Goal: Find specific page/section: Find specific page/section

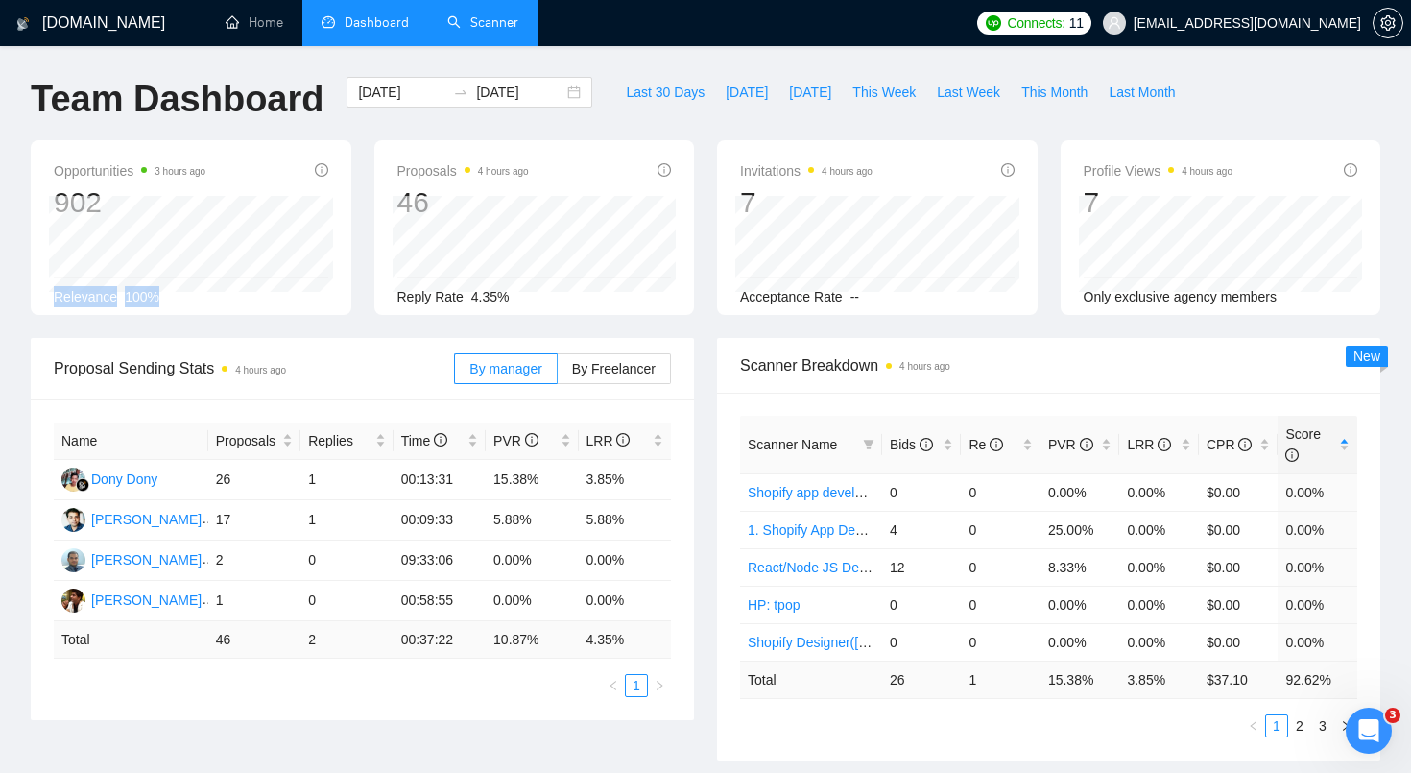
click at [469, 30] on link "Scanner" at bounding box center [482, 22] width 71 height 16
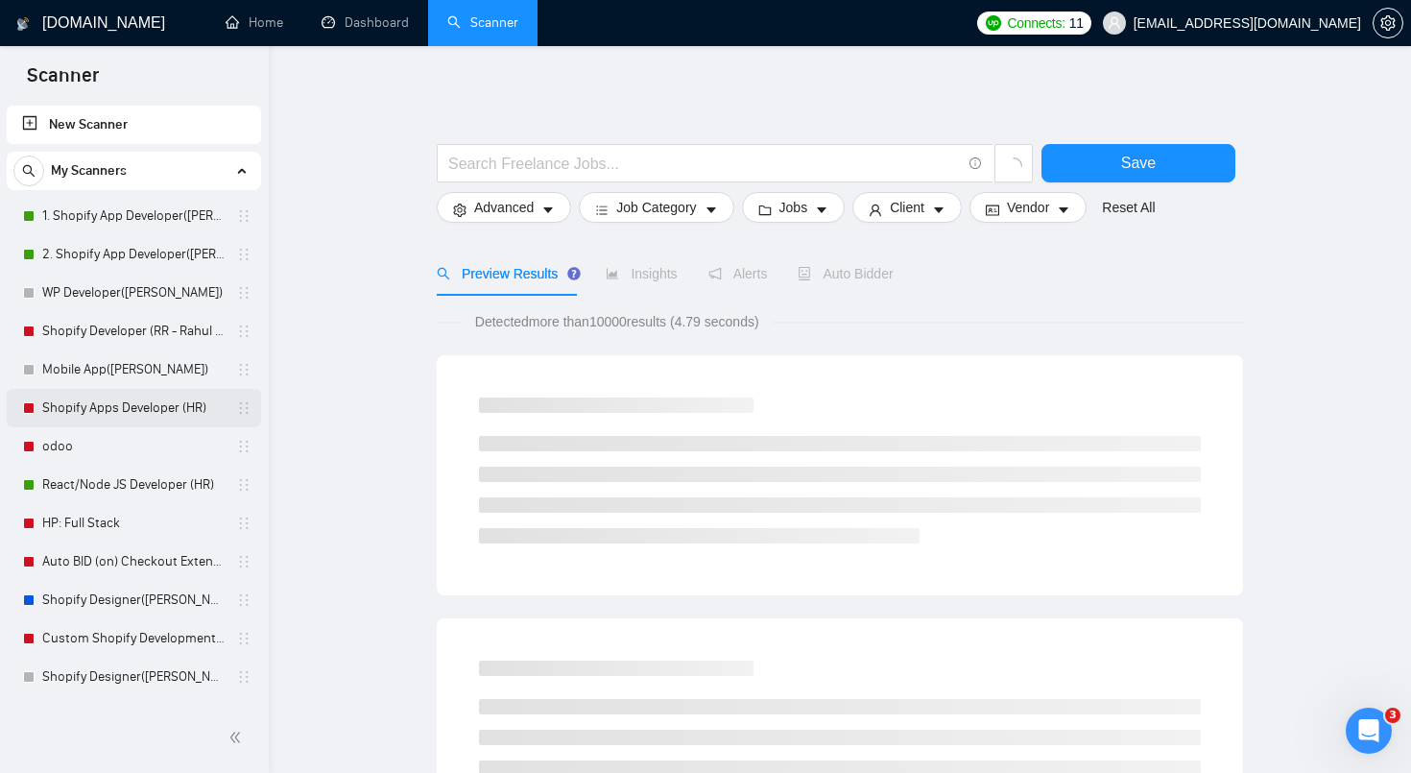
scroll to position [416, 0]
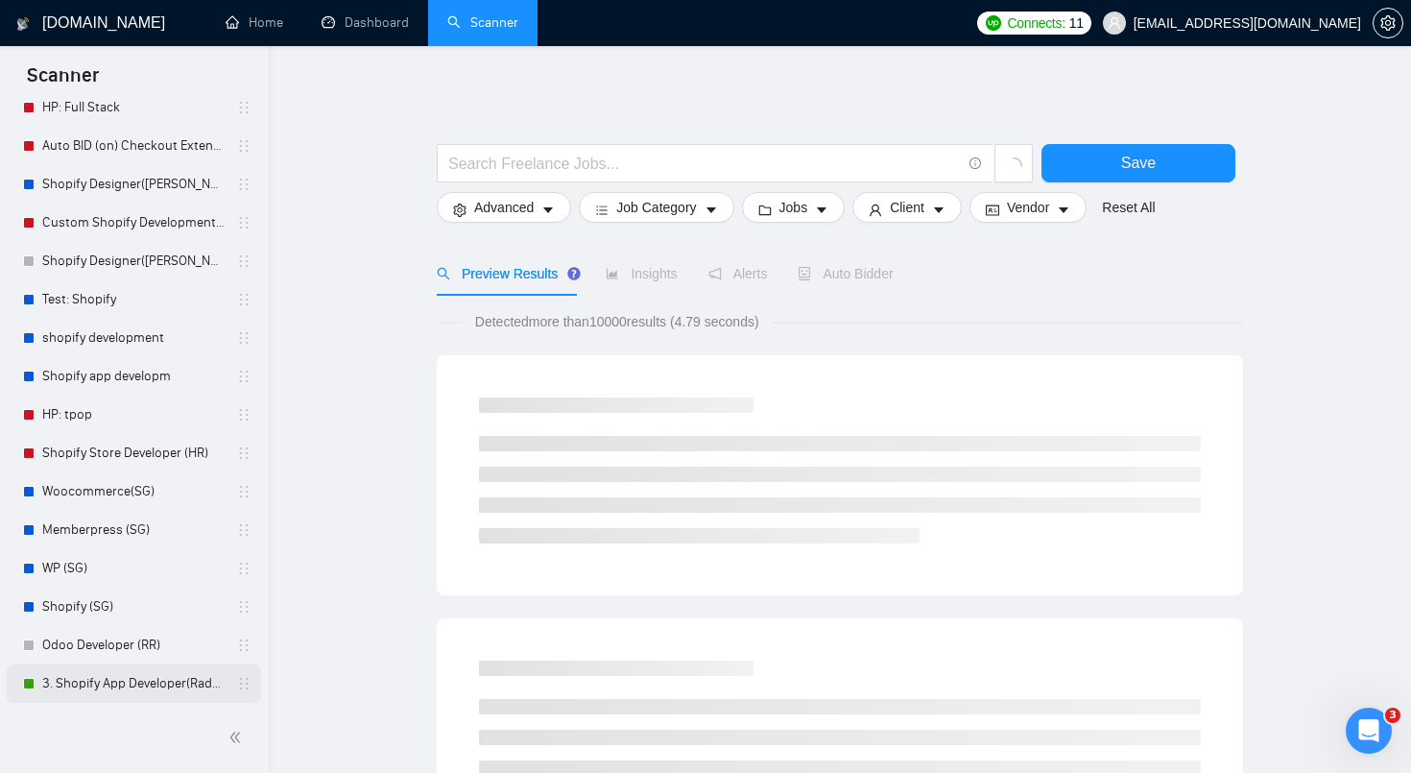
click at [124, 683] on link "3. Shopify App Developer(Radhika - TM)" at bounding box center [133, 683] width 182 height 38
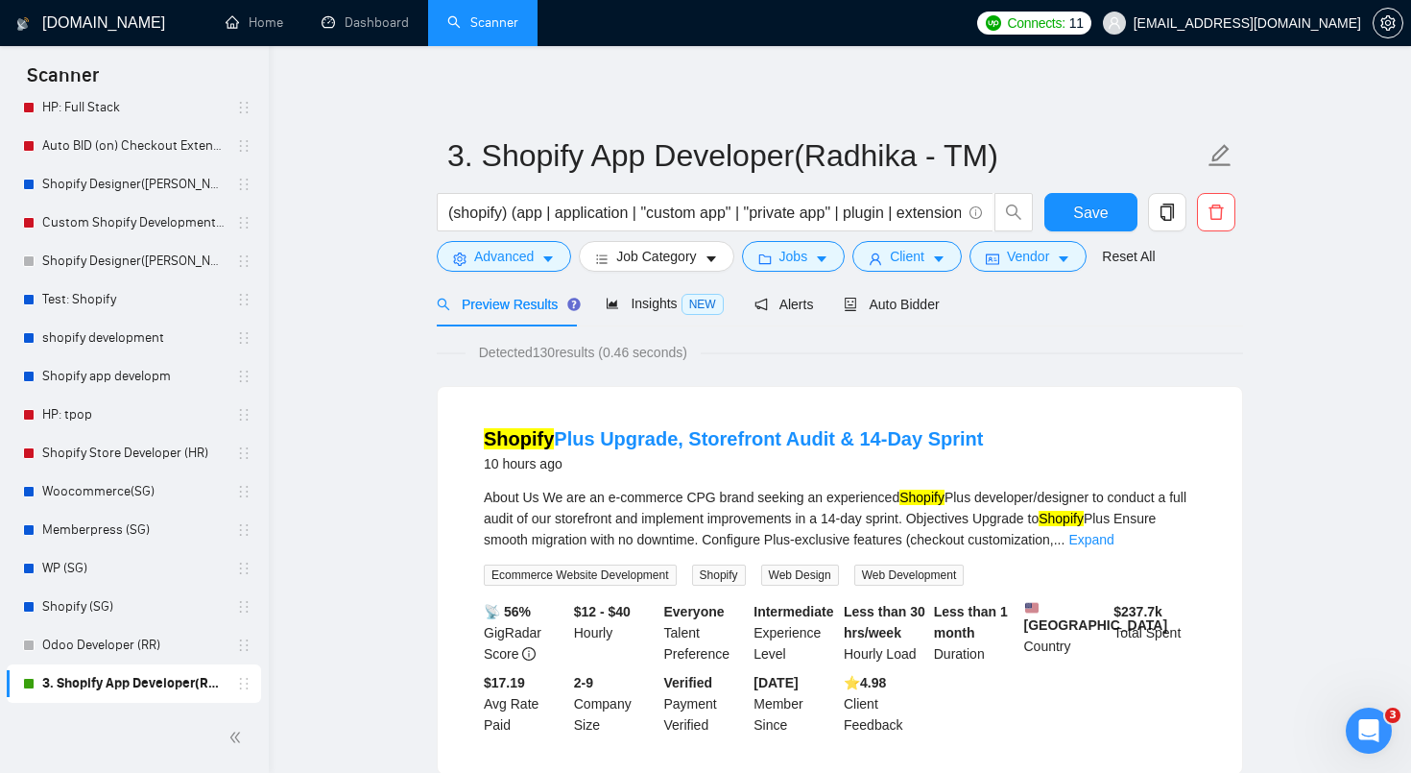
drag, startPoint x: 537, startPoint y: 353, endPoint x: 613, endPoint y: 360, distance: 77.1
click at [613, 360] on span "Detected 130 results (0.46 seconds)" at bounding box center [583, 352] width 235 height 21
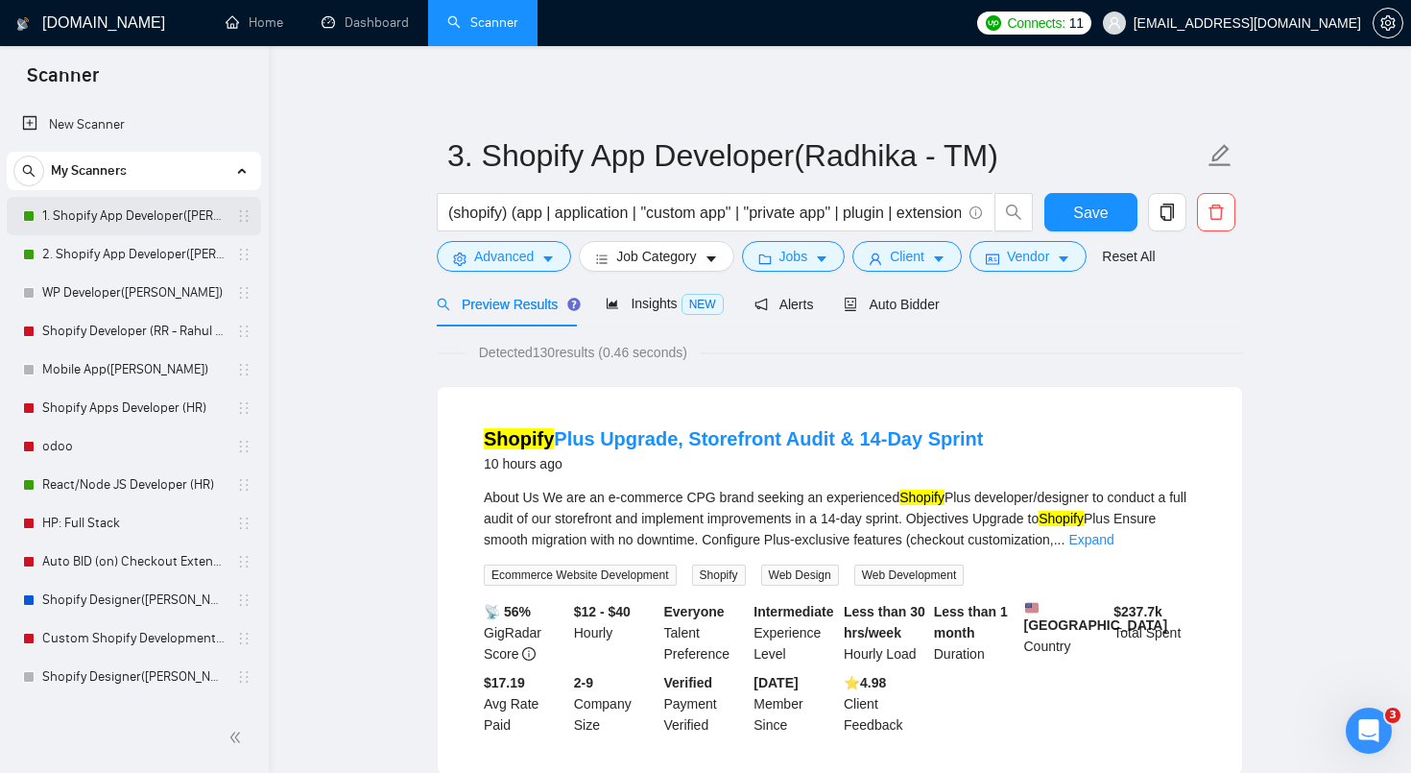
click at [111, 228] on link "1. Shopify App Developer([PERSON_NAME])" at bounding box center [133, 216] width 182 height 38
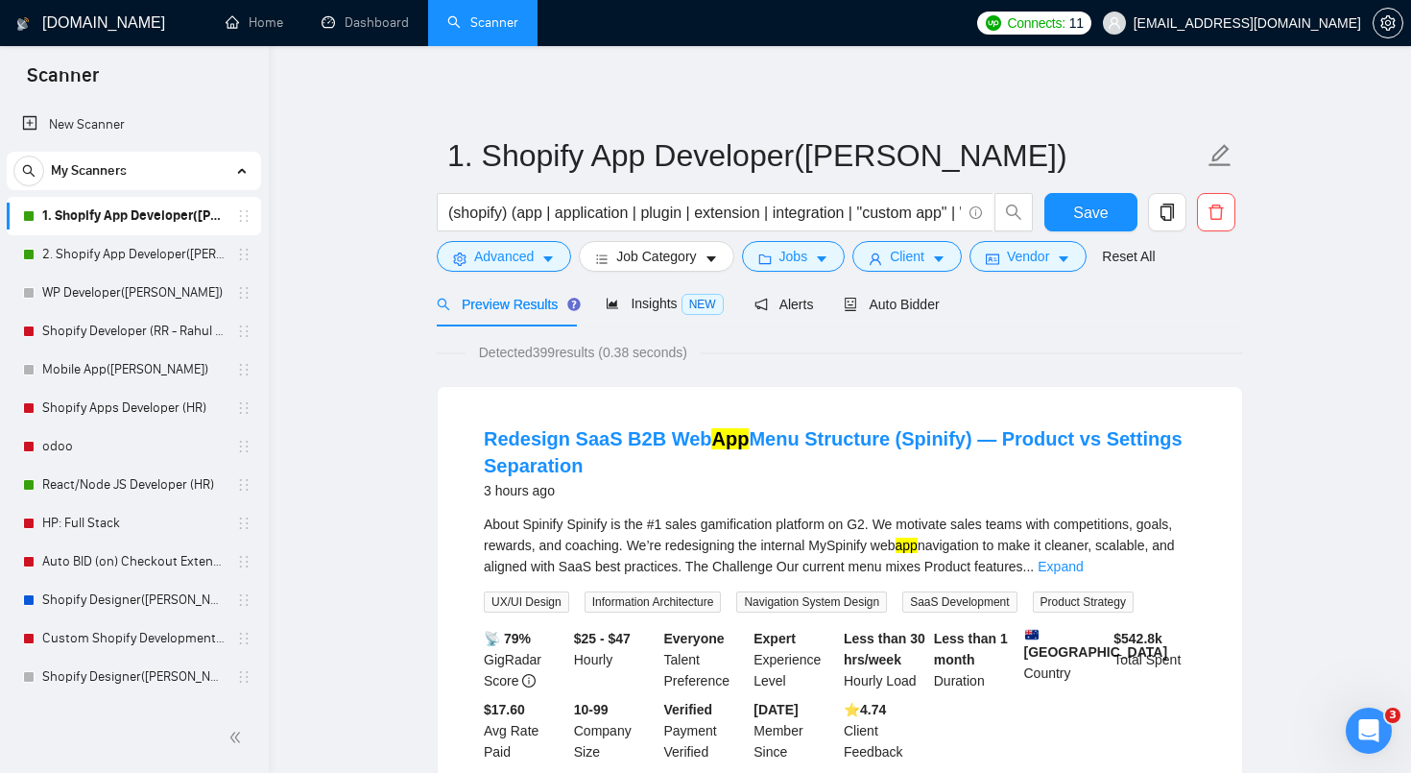
drag, startPoint x: 535, startPoint y: 343, endPoint x: 608, endPoint y: 346, distance: 73.0
click at [608, 346] on span "Detected 399 results (0.38 seconds)" at bounding box center [583, 352] width 235 height 21
click at [96, 255] on link "2. Shopify App Developer([PERSON_NAME])" at bounding box center [133, 254] width 182 height 38
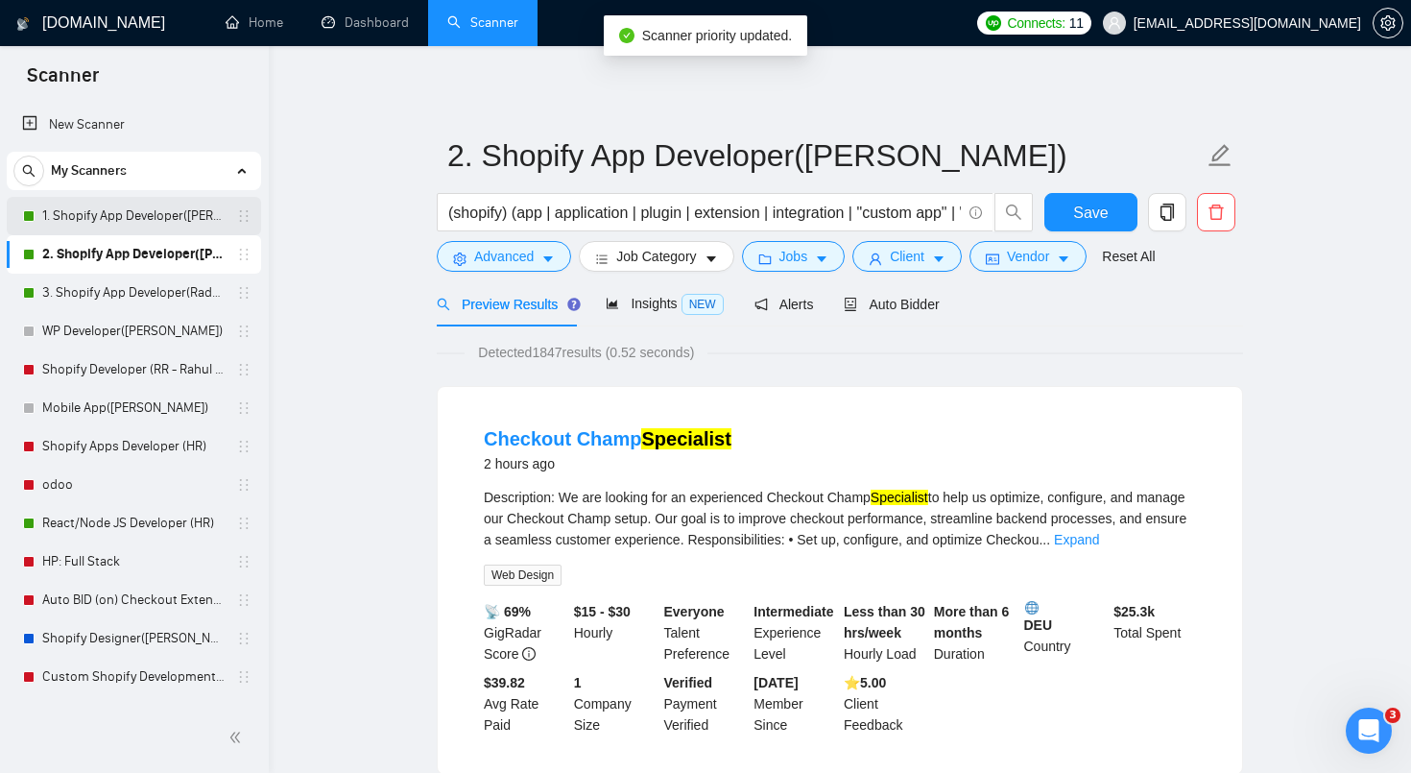
click at [172, 214] on link "1. Shopify App Developer([PERSON_NAME])" at bounding box center [133, 216] width 182 height 38
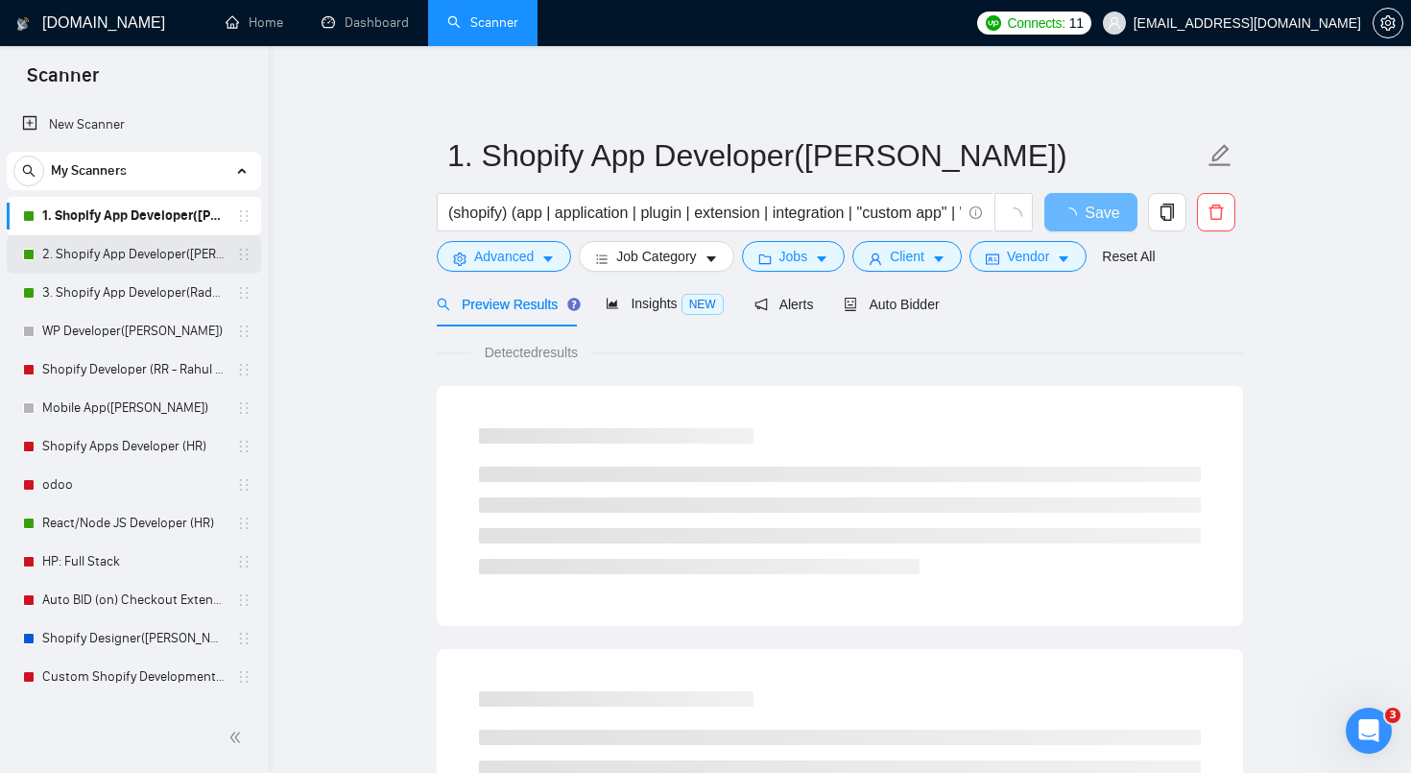
click at [168, 254] on link "2. Shopify App Developer([PERSON_NAME])" at bounding box center [133, 254] width 182 height 38
